Goal: Find specific page/section

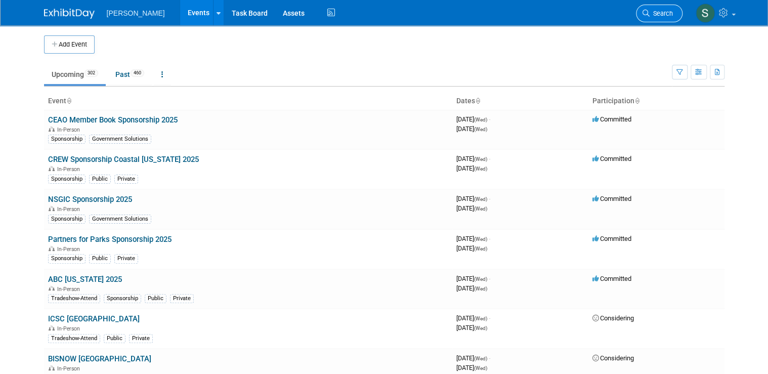
click at [662, 18] on link "Search" at bounding box center [659, 14] width 47 height 18
type input "a"
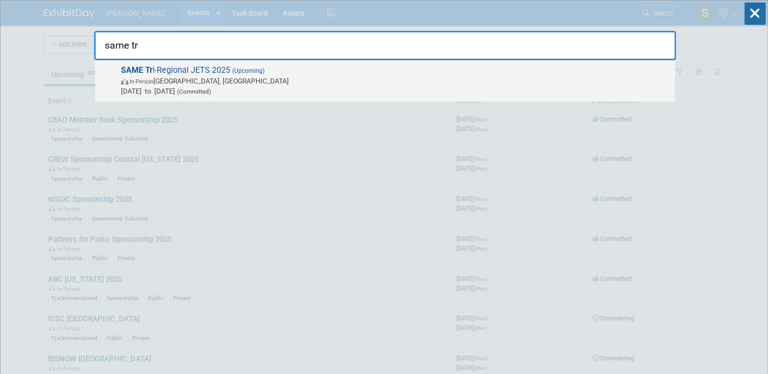
type input "same tr"
click at [241, 69] on span "(Upcoming)" at bounding box center [247, 70] width 34 height 7
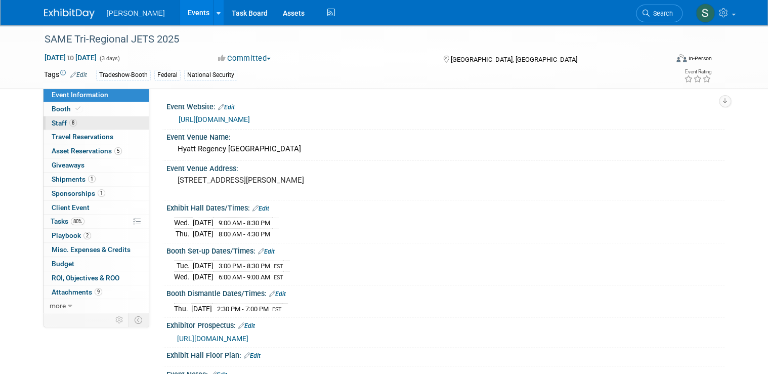
drag, startPoint x: 45, startPoint y: 120, endPoint x: 140, endPoint y: 126, distance: 95.8
click at [52, 120] on span "Staff 8" at bounding box center [64, 123] width 25 height 8
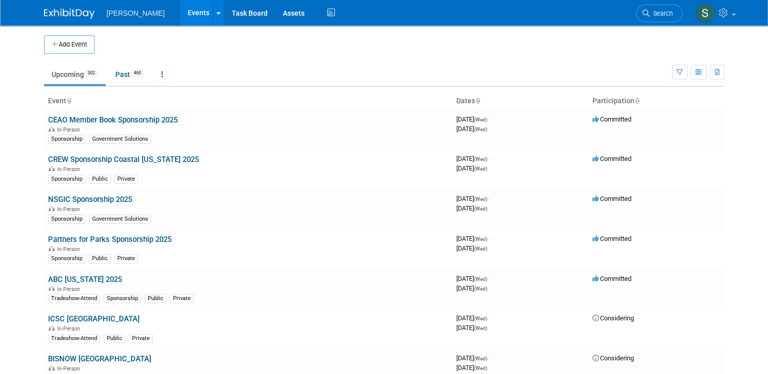
click at [670, 9] on link "Search" at bounding box center [659, 14] width 47 height 18
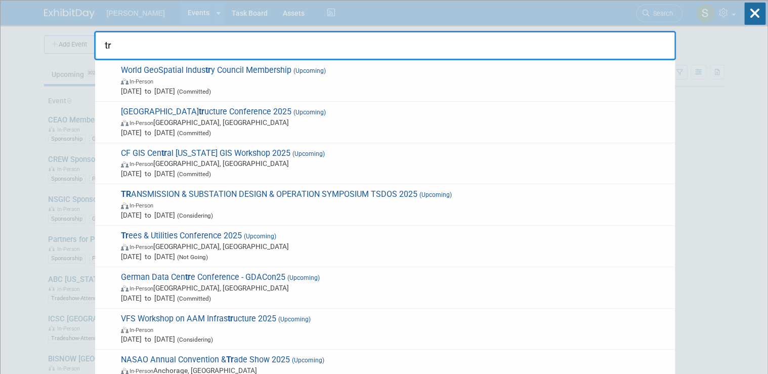
type input "tri"
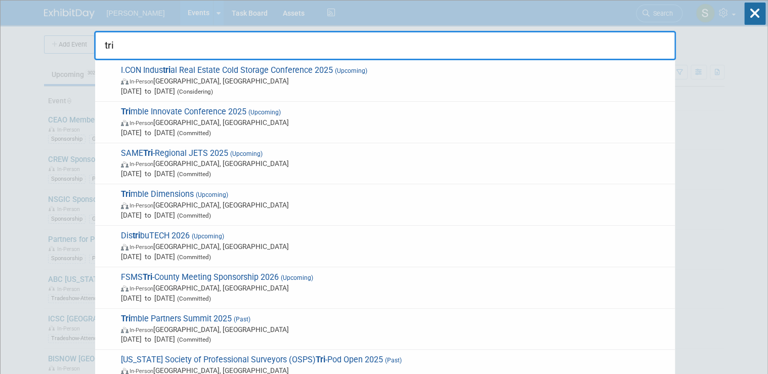
drag, startPoint x: 154, startPoint y: 45, endPoint x: 25, endPoint y: 37, distance: 129.2
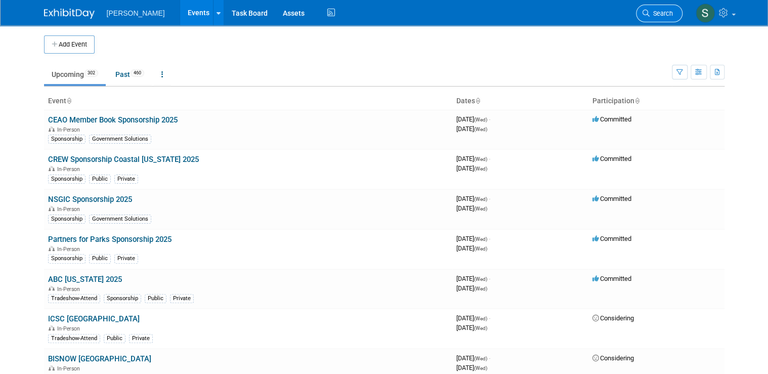
click at [673, 16] on span "Search" at bounding box center [660, 14] width 23 height 8
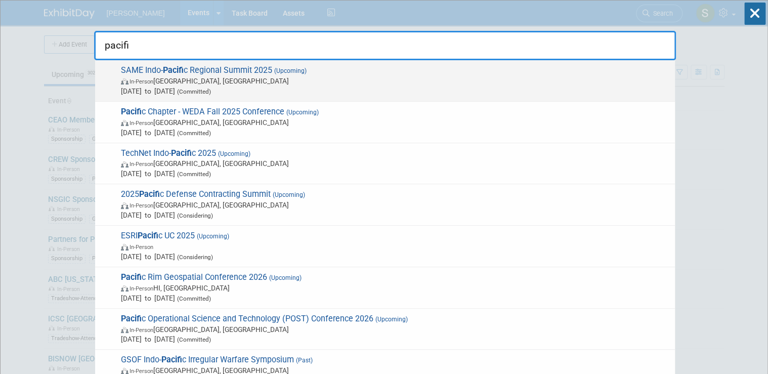
type input "pacifi"
click at [189, 77] on span "In-Person Honolulu, HI" at bounding box center [395, 81] width 549 height 10
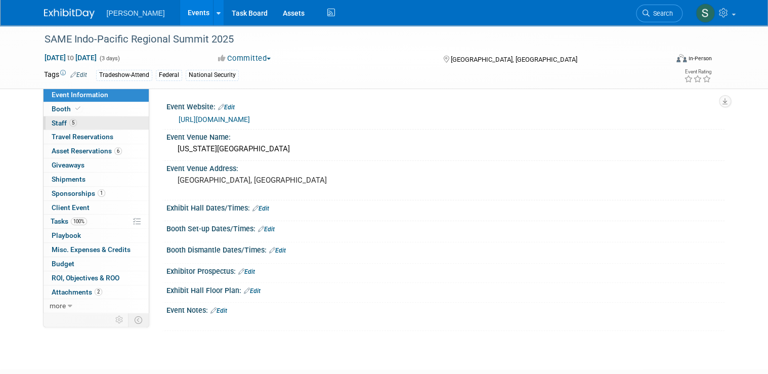
click at [75, 117] on link "5 Staff 5" at bounding box center [95, 123] width 105 height 14
